Goal: Navigation & Orientation: Find specific page/section

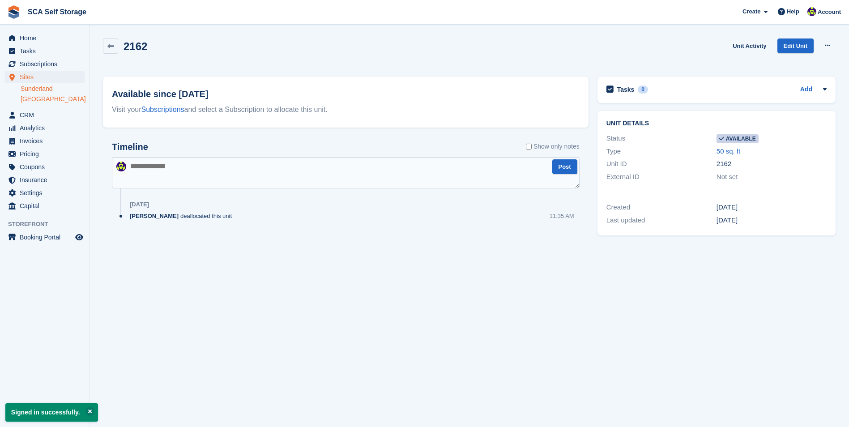
click at [53, 98] on link "[GEOGRAPHIC_DATA]" at bounding box center [53, 99] width 64 height 9
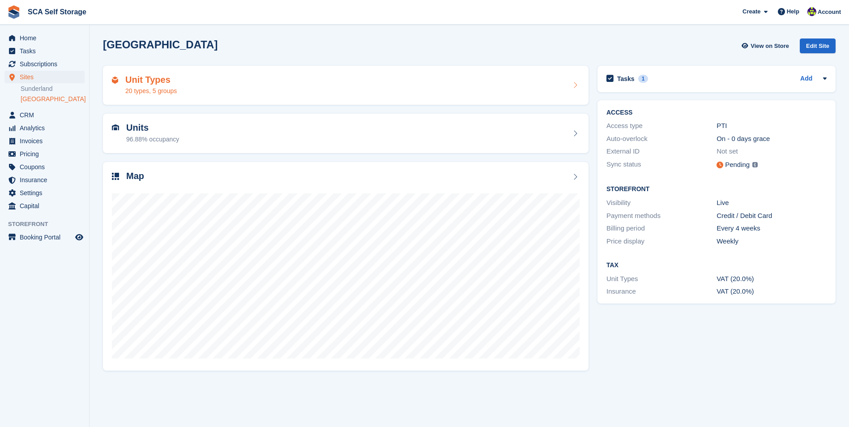
click at [177, 85] on div "Unit Types 20 types, 5 groups" at bounding box center [346, 85] width 468 height 21
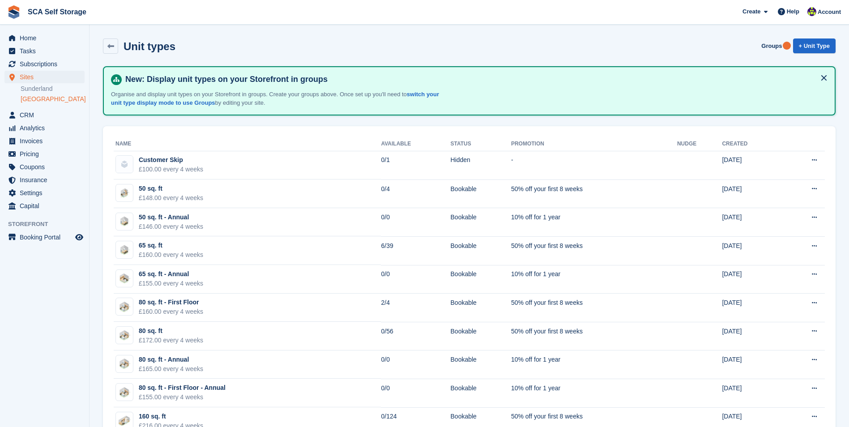
click at [40, 102] on link "[GEOGRAPHIC_DATA]" at bounding box center [53, 99] width 64 height 9
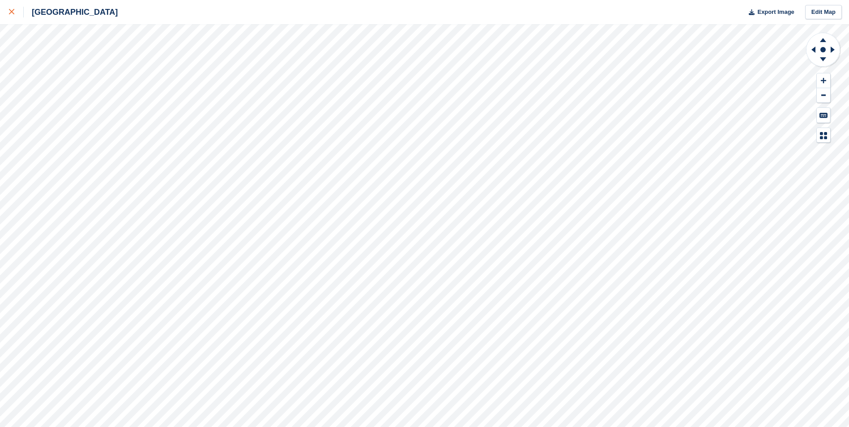
click at [12, 14] on icon at bounding box center [11, 11] width 5 height 5
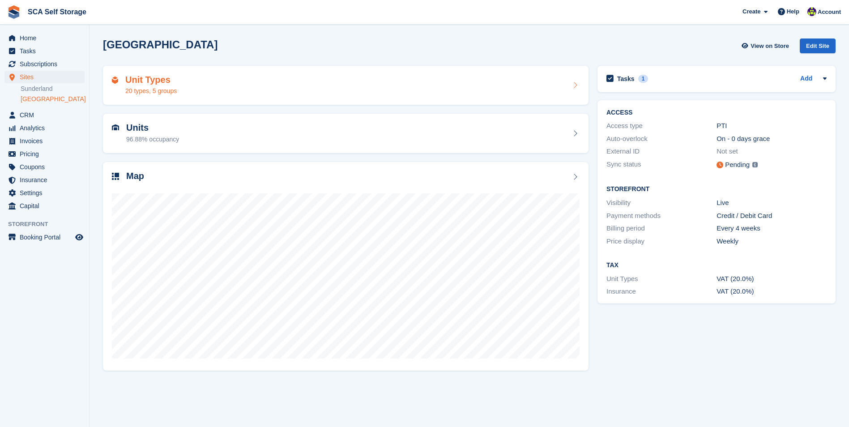
click at [196, 90] on div "Unit Types 20 types, 5 groups" at bounding box center [346, 85] width 468 height 21
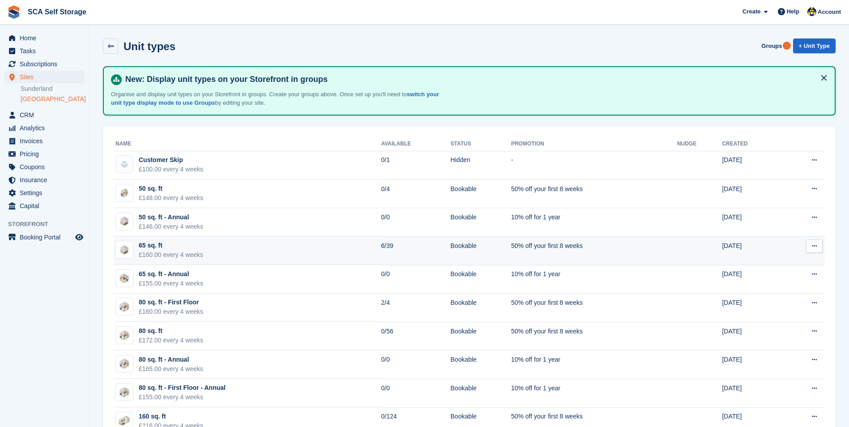
click at [237, 257] on td "65 sq. ft £160.00 every 4 weeks" at bounding box center [247, 250] width 267 height 29
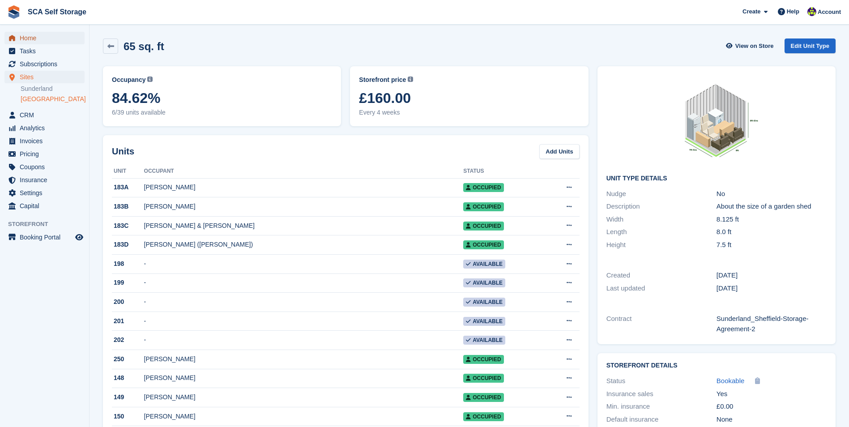
click at [51, 39] on span "Home" at bounding box center [47, 38] width 54 height 13
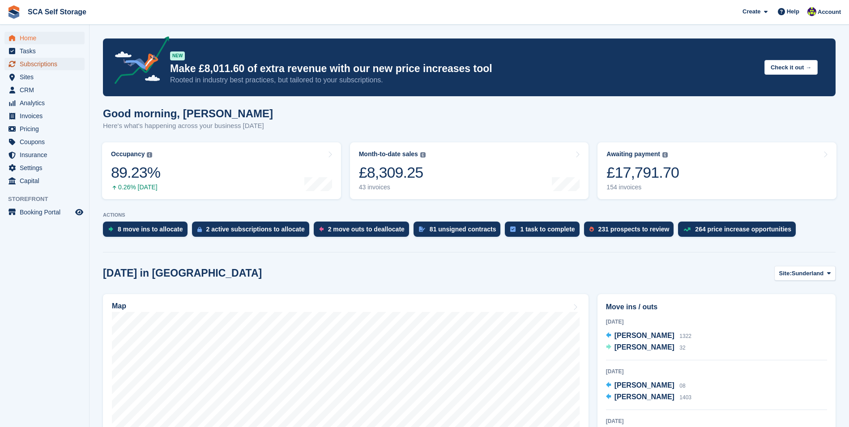
click at [64, 64] on span "Subscriptions" at bounding box center [47, 64] width 54 height 13
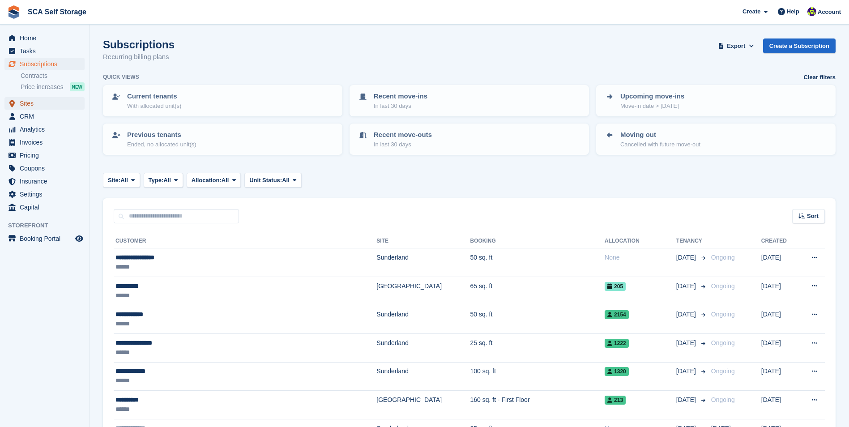
click at [53, 103] on span "Sites" at bounding box center [47, 103] width 54 height 13
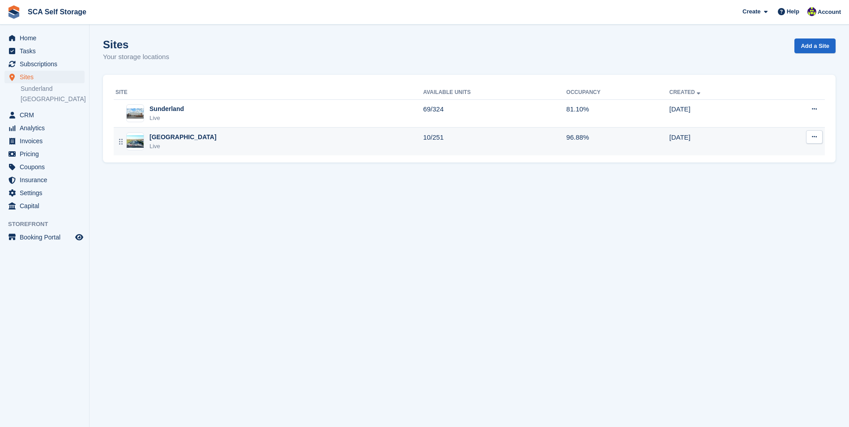
click at [203, 139] on div "Sheffield Live" at bounding box center [269, 142] width 308 height 18
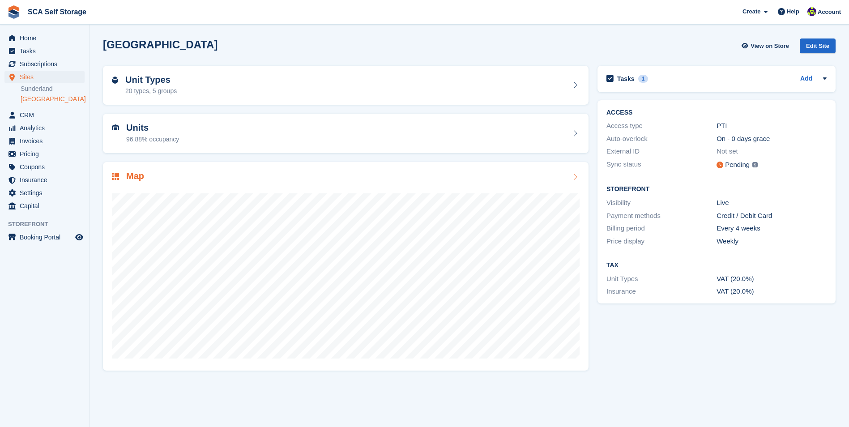
click at [189, 178] on div "Map" at bounding box center [346, 177] width 468 height 12
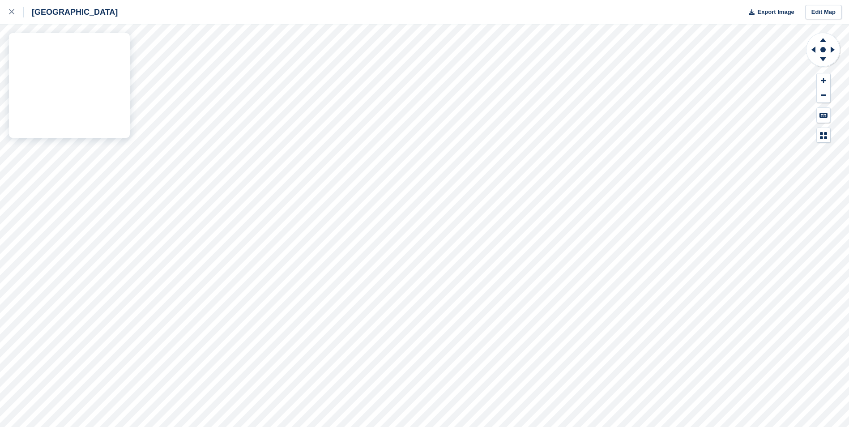
click at [93, 108] on div "Sheffield Export Image Edit Map" at bounding box center [424, 213] width 849 height 427
click at [4, 9] on link at bounding box center [12, 12] width 24 height 24
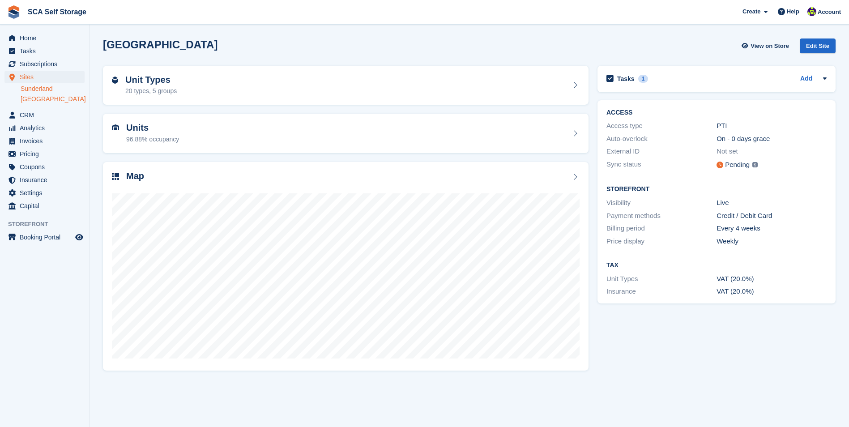
click at [46, 91] on link "Sunderland" at bounding box center [53, 89] width 64 height 9
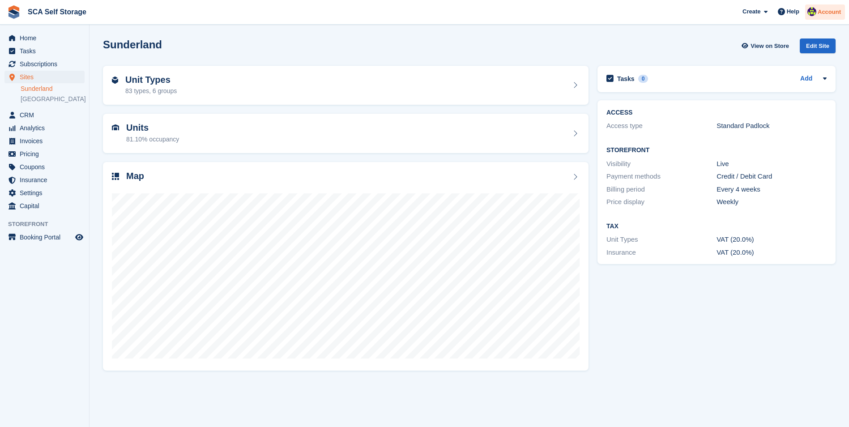
click at [817, 16] on div at bounding box center [812, 13] width 9 height 12
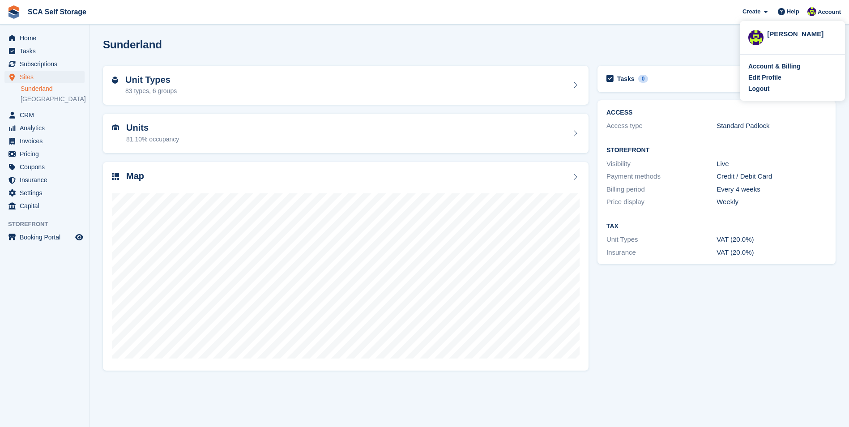
click at [769, 96] on div "Account & Billing Edit Profile Logout" at bounding box center [792, 78] width 105 height 46
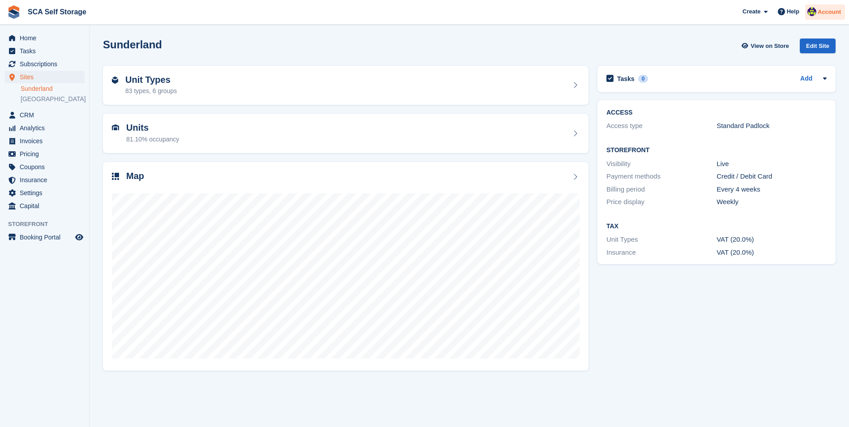
click at [830, 14] on span "Account" at bounding box center [829, 12] width 23 height 9
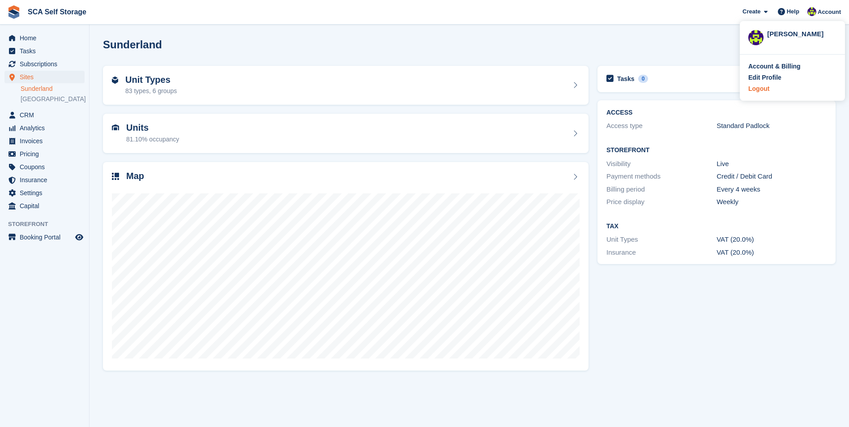
click at [761, 90] on div "Logout" at bounding box center [758, 88] width 21 height 9
